Goal: Task Accomplishment & Management: Manage account settings

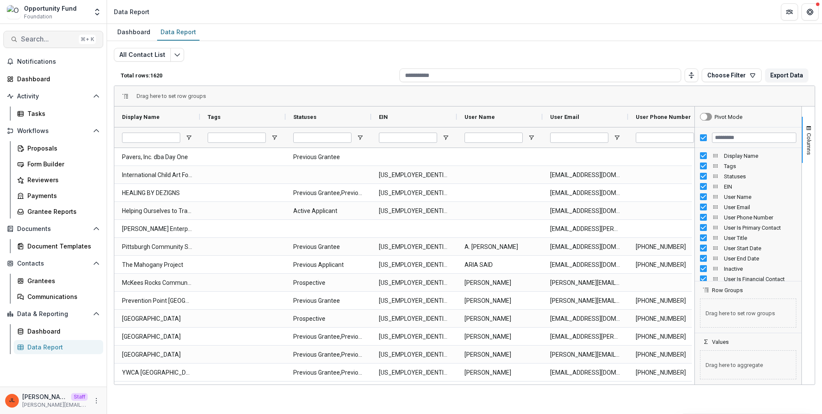
click at [30, 39] on span "Search..." at bounding box center [48, 39] width 54 height 8
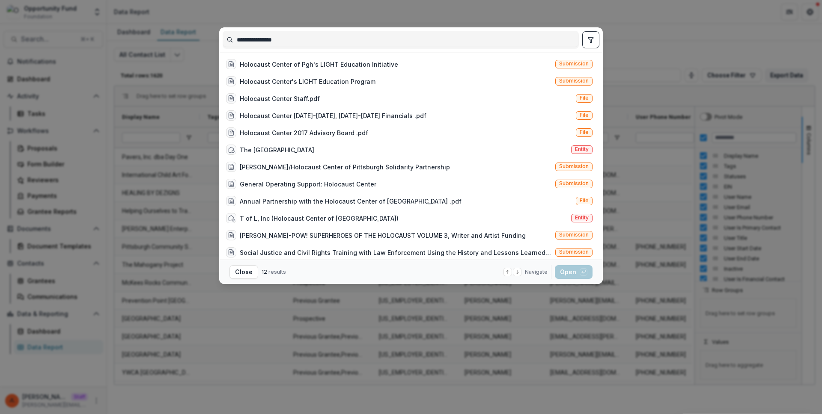
type input "**********"
click at [301, 80] on div "Holocaust Center's LIGHT Education Program" at bounding box center [308, 81] width 136 height 9
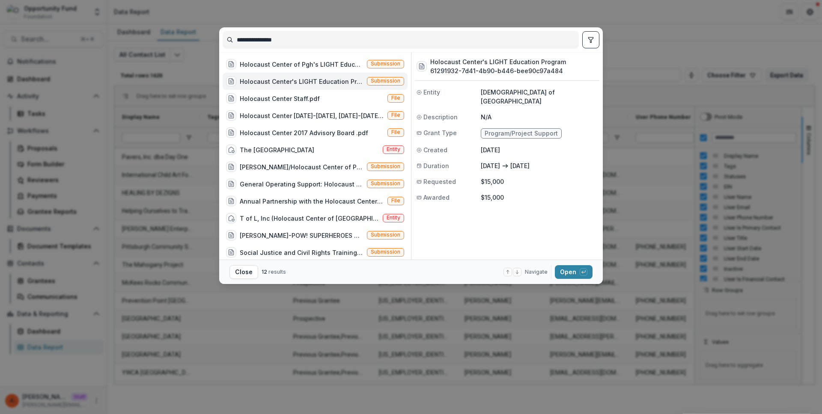
click at [301, 80] on div "Holocaust Center's LIGHT Education Program" at bounding box center [302, 81] width 124 height 9
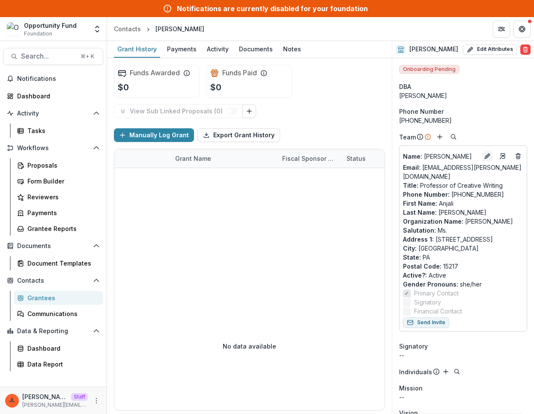
click at [488, 155] on button "Edit" at bounding box center [487, 156] width 10 height 10
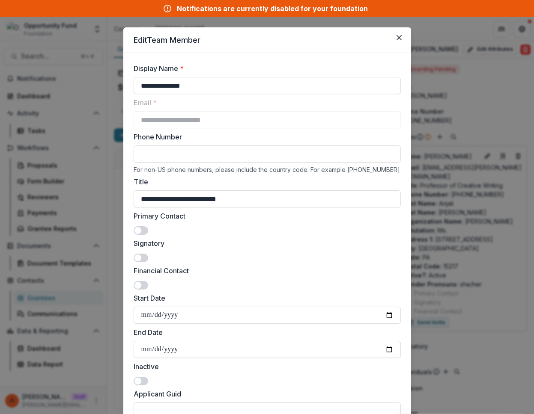
click at [478, 132] on div "**********" at bounding box center [267, 207] width 534 height 414
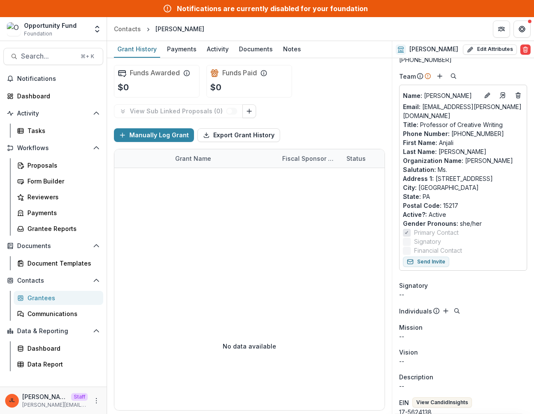
scroll to position [66, 0]
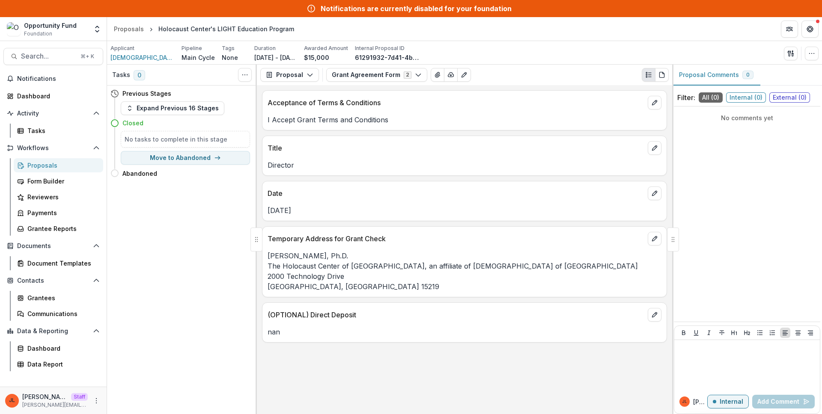
click at [816, 46] on div "Applicant Jewish Federation of Greater Pittsburgh Pipeline Main Cycle Tags None…" at bounding box center [464, 54] width 708 height 18
click at [816, 51] on button "button" at bounding box center [812, 54] width 14 height 14
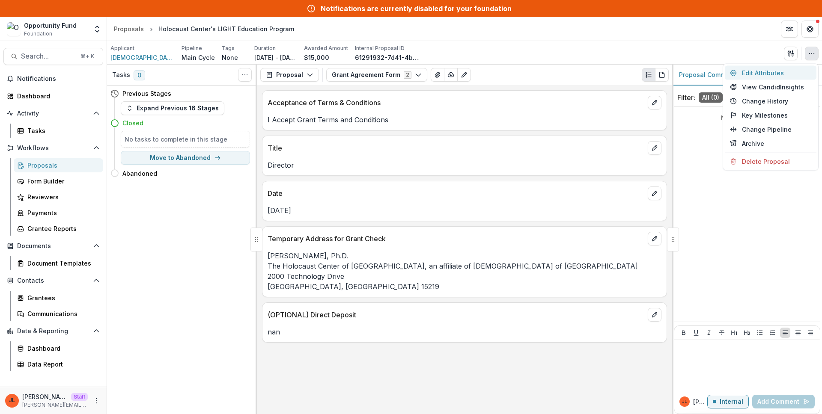
click at [767, 71] on button "Edit Attributes" at bounding box center [771, 73] width 92 height 14
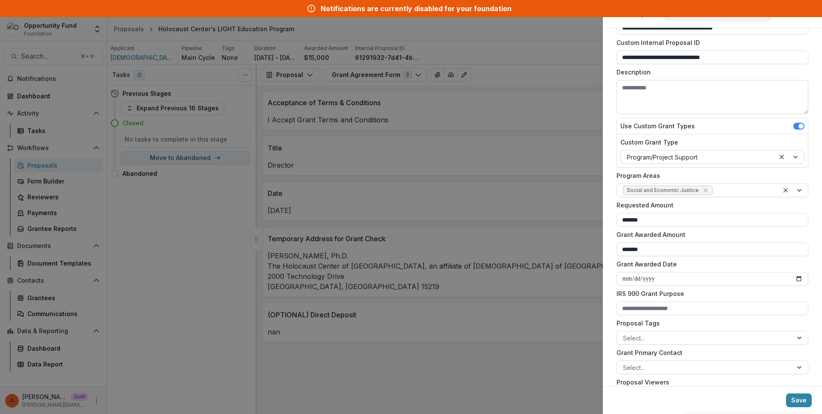
scroll to position [61, 0]
